Goal: Task Accomplishment & Management: Manage account settings

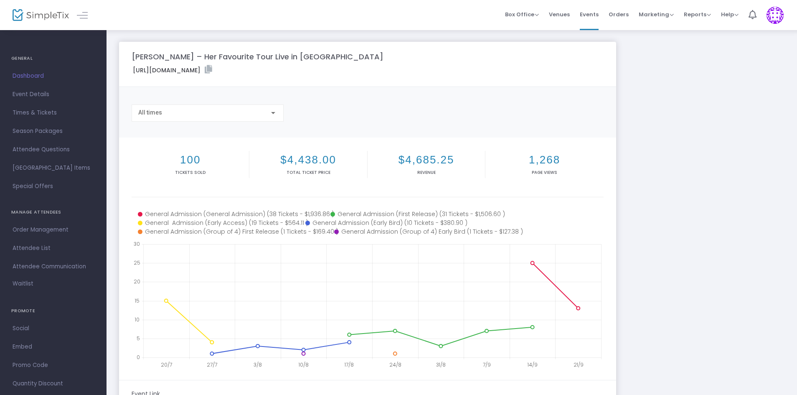
click at [45, 114] on span "Times & Tickets" at bounding box center [53, 112] width 81 height 11
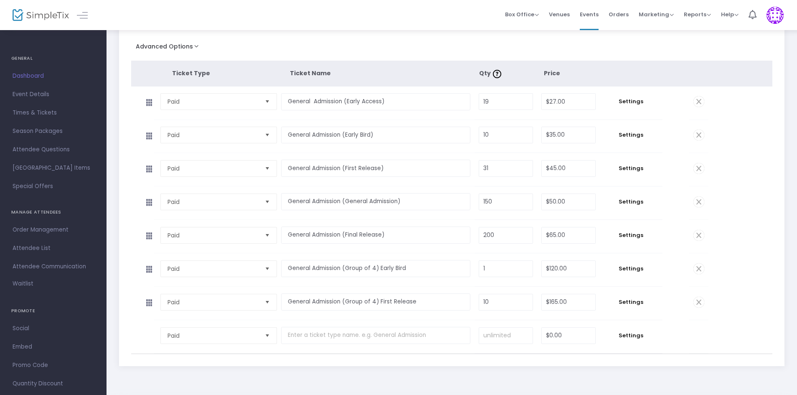
scroll to position [125, 0]
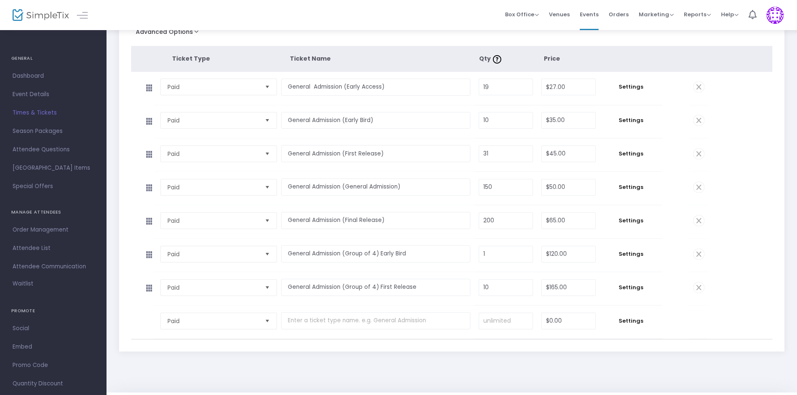
click at [30, 249] on span "Attendee List" at bounding box center [53, 248] width 81 height 11
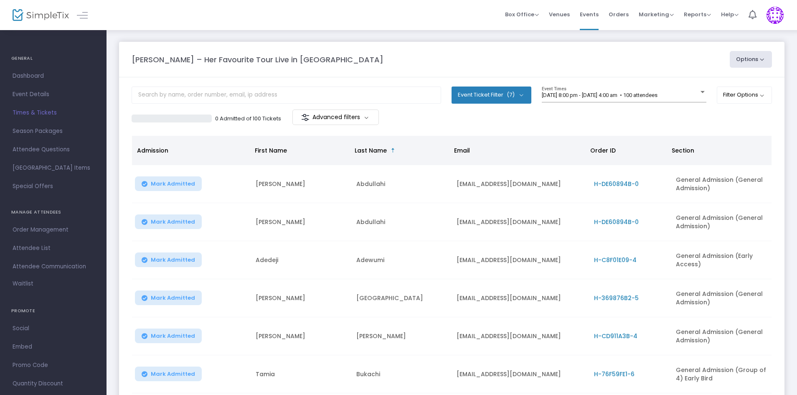
click at [760, 64] on button "Options" at bounding box center [750, 59] width 43 height 17
click at [633, 127] on m-panel-content "Event Ticket Filter (7) Select All General Admission (Early Bird) General Admis…" at bounding box center [451, 289] width 665 height 425
drag, startPoint x: 555, startPoint y: 159, endPoint x: 527, endPoint y: 160, distance: 27.2
click at [532, 161] on th "Email" at bounding box center [517, 150] width 136 height 29
click at [524, 96] on button "Event Ticket Filter (7)" at bounding box center [491, 94] width 80 height 17
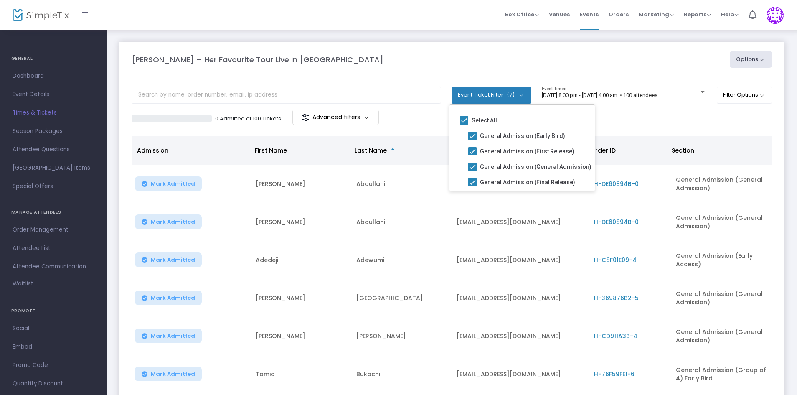
click at [472, 135] on span at bounding box center [472, 136] width 8 height 8
click at [472, 140] on input "General Admission (Early Bird)" at bounding box center [472, 140] width 0 height 0
checkbox input "false"
click at [472, 151] on span at bounding box center [472, 151] width 8 height 8
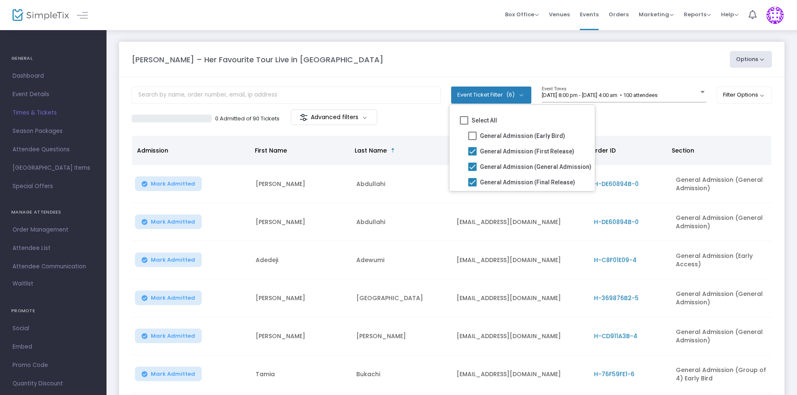
click at [472, 155] on input "General Admission (First Release)" at bounding box center [472, 155] width 0 height 0
checkbox input "false"
click at [473, 169] on span at bounding box center [472, 166] width 8 height 8
click at [472, 171] on input "General Admission (General Admission)" at bounding box center [472, 171] width 0 height 0
checkbox input "false"
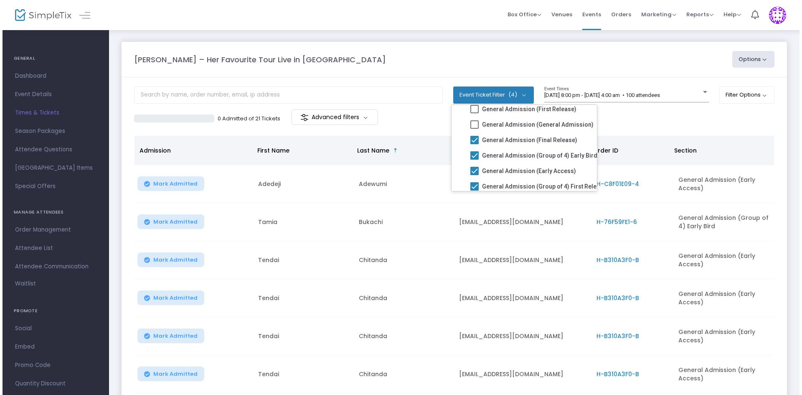
scroll to position [59, 0]
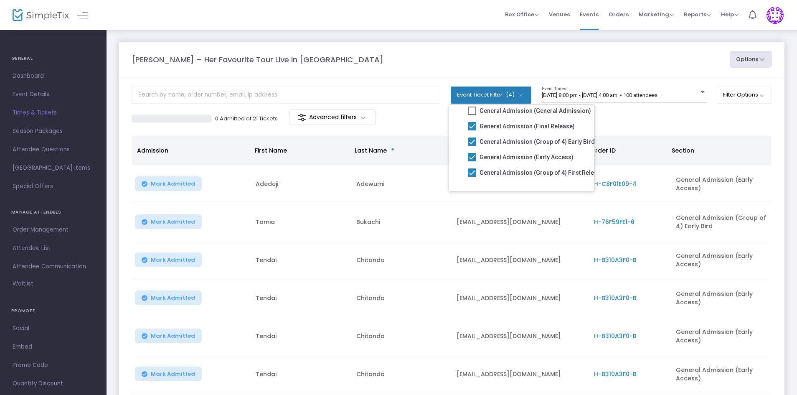
click at [471, 124] on span at bounding box center [472, 126] width 8 height 8
click at [471, 130] on input "General Admission (Final Release)" at bounding box center [471, 130] width 0 height 0
checkbox input "false"
click at [475, 158] on span at bounding box center [472, 157] width 8 height 8
click at [472, 161] on input "General Admission (Early Access)" at bounding box center [471, 161] width 0 height 0
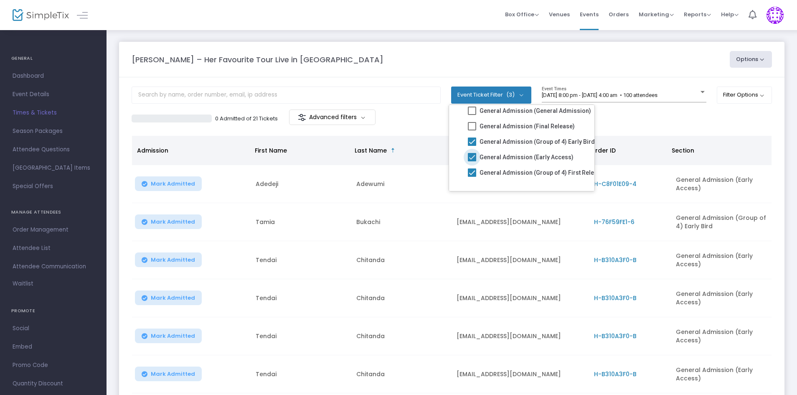
checkbox input "false"
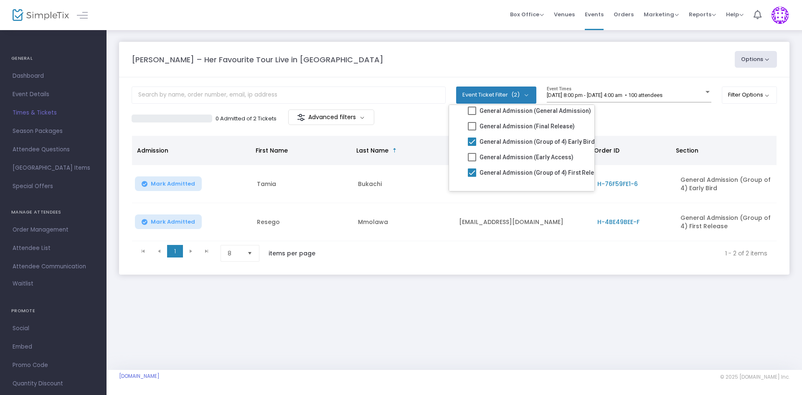
click at [350, 311] on div "[PERSON_NAME] – Her Favourite Tour Live in [GEOGRAPHIC_DATA] Options Export Lis…" at bounding box center [453, 199] width 695 height 340
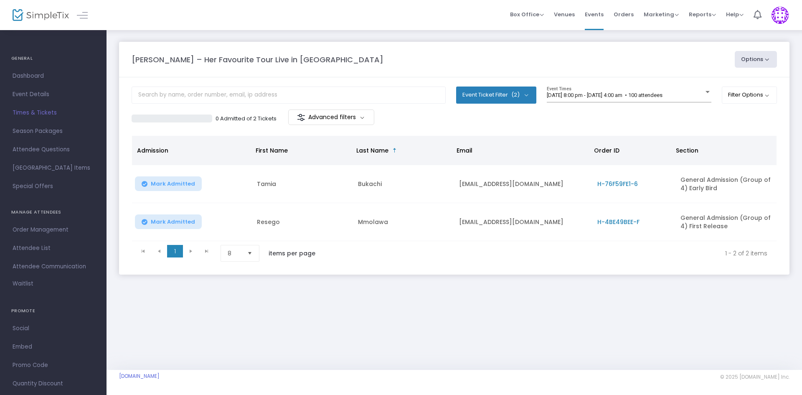
click at [525, 94] on button "Event Ticket Filter (2)" at bounding box center [496, 94] width 80 height 17
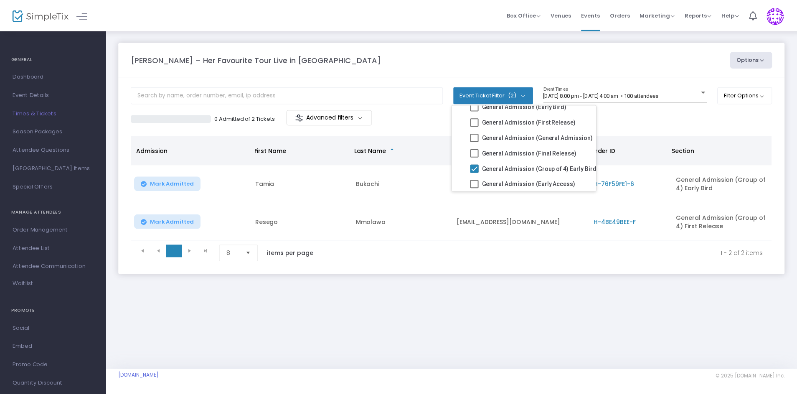
scroll to position [0, 0]
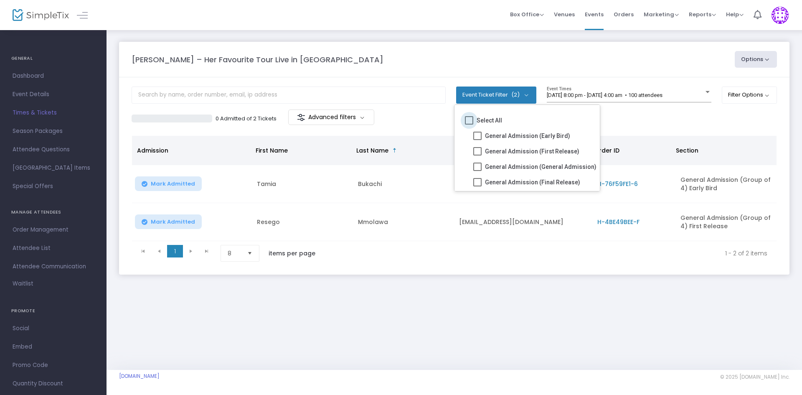
click at [469, 123] on span at bounding box center [469, 120] width 8 height 8
click at [469, 124] on input "Select All" at bounding box center [468, 124] width 0 height 0
checkbox input "true"
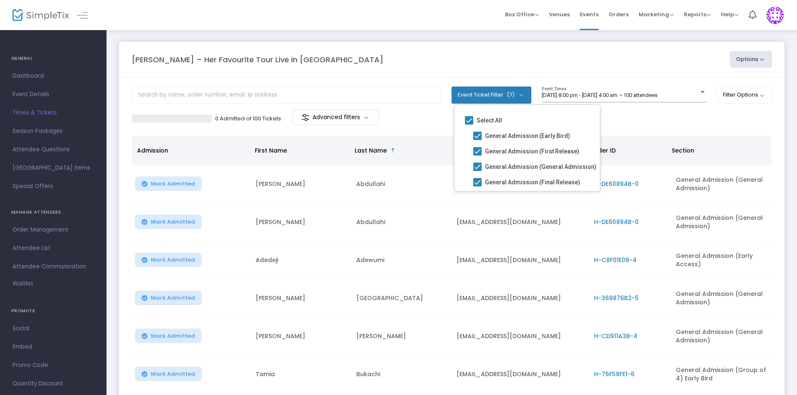
click at [367, 290] on td "[GEOGRAPHIC_DATA]" at bounding box center [401, 298] width 101 height 38
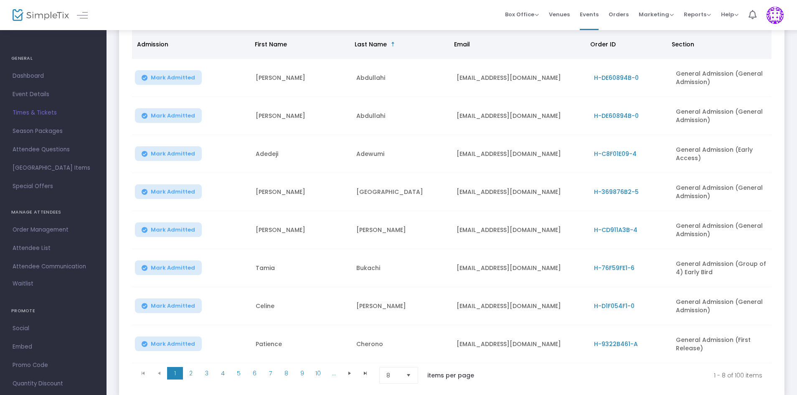
scroll to position [125, 0]
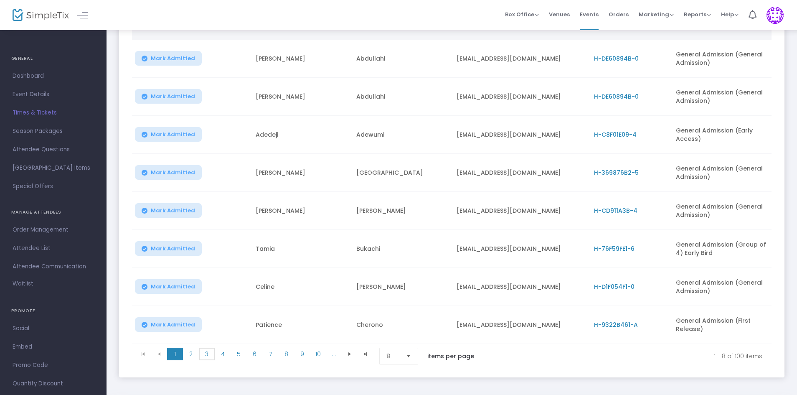
click at [208, 351] on span "3" at bounding box center [207, 353] width 16 height 13
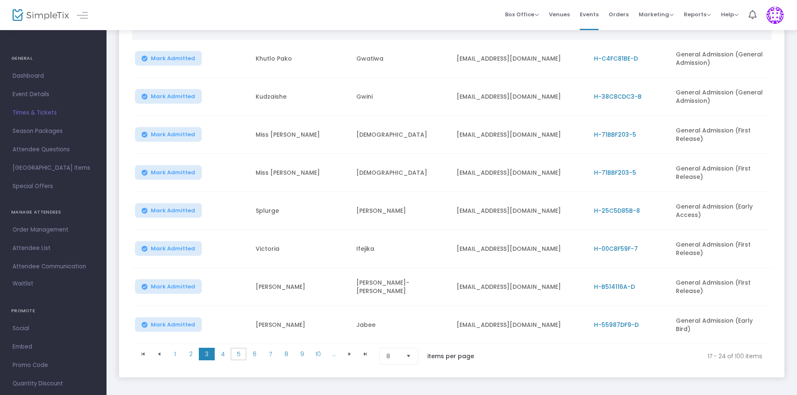
click at [238, 353] on span "5" at bounding box center [238, 353] width 16 height 13
